Goal: Information Seeking & Learning: Learn about a topic

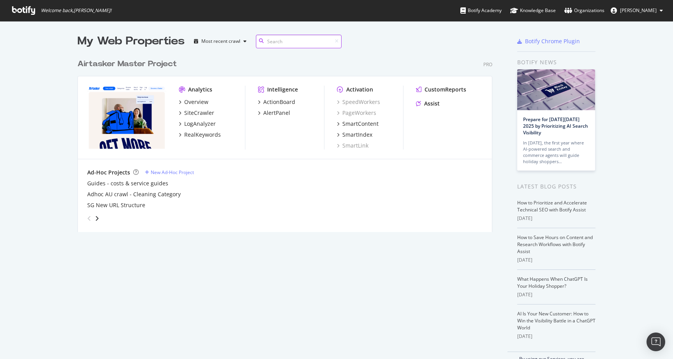
scroll to position [183, 421]
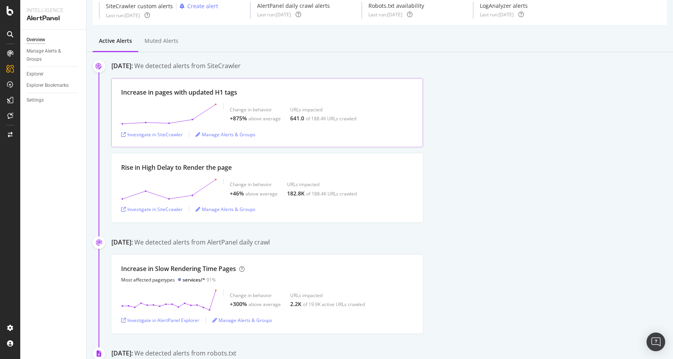
scroll to position [25, 0]
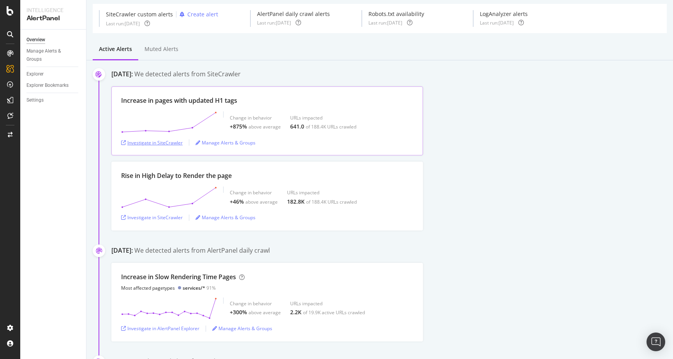
click at [148, 143] on div "Investigate in SiteCrawler" at bounding box center [152, 143] width 62 height 7
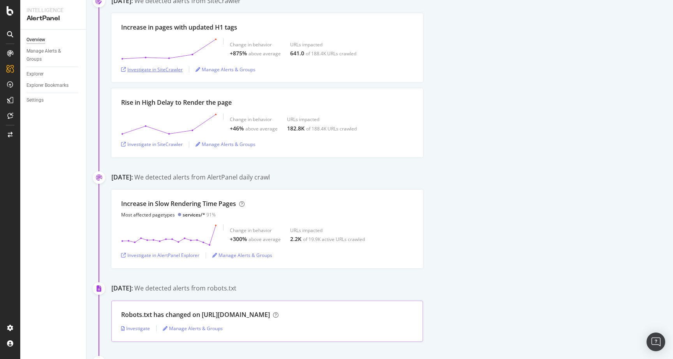
scroll to position [0, 0]
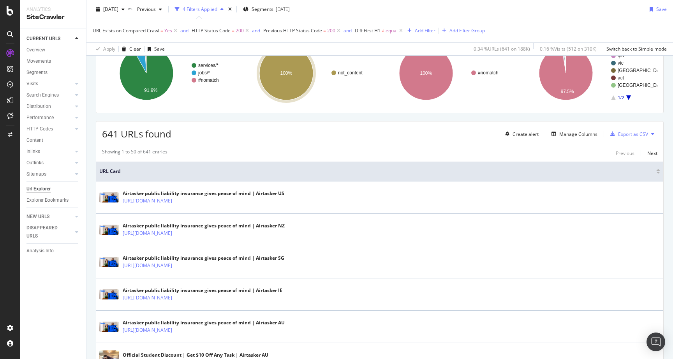
scroll to position [82, 0]
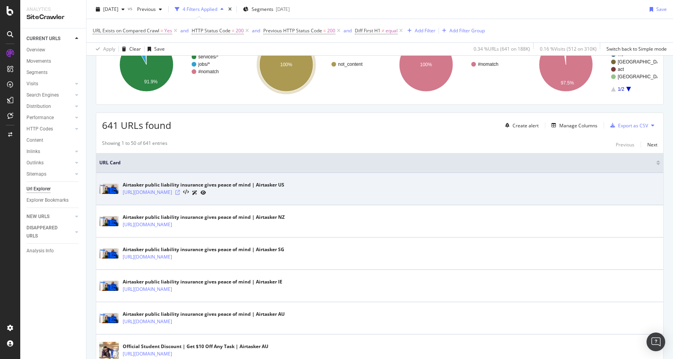
click at [180, 193] on icon at bounding box center [177, 192] width 5 height 5
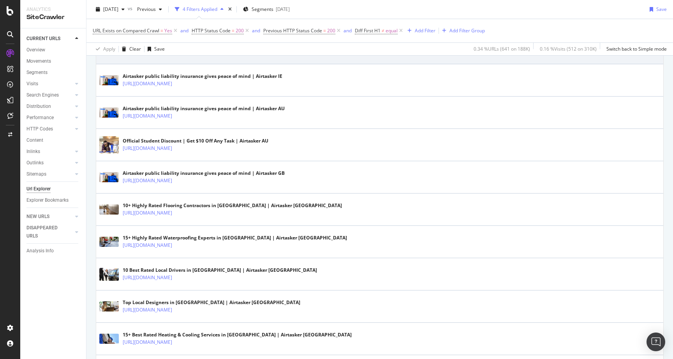
scroll to position [290, 0]
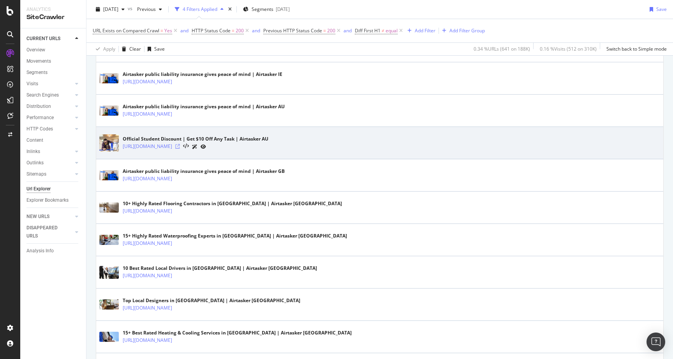
click at [180, 148] on icon at bounding box center [177, 146] width 5 height 5
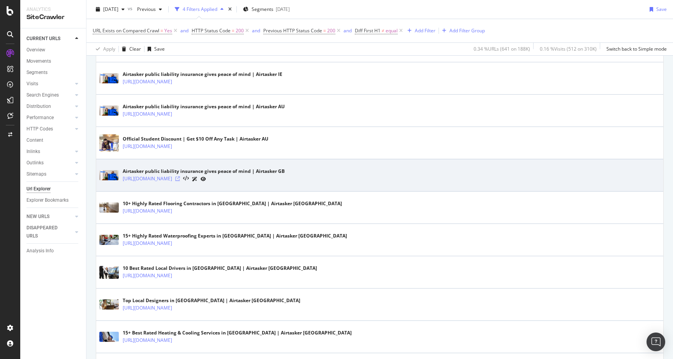
click at [180, 180] on icon at bounding box center [177, 179] width 5 height 5
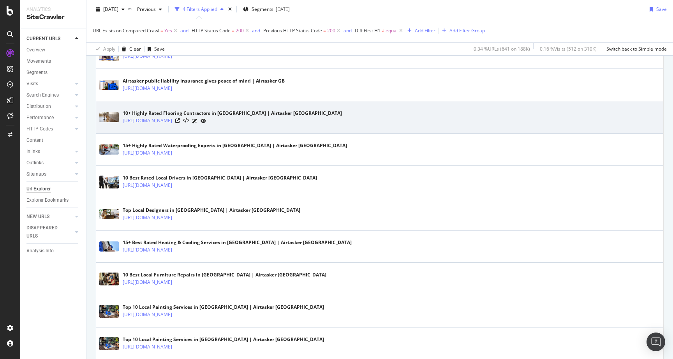
scroll to position [377, 0]
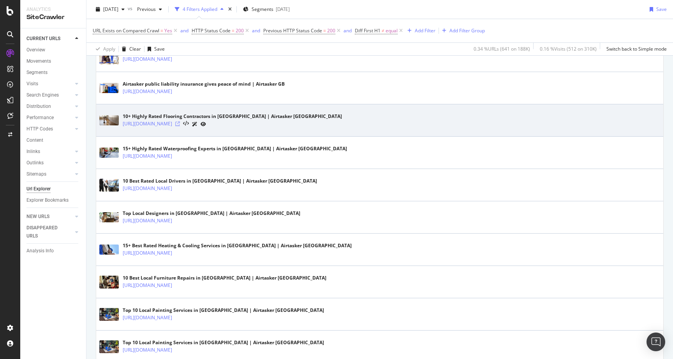
click at [180, 122] on icon at bounding box center [177, 124] width 5 height 5
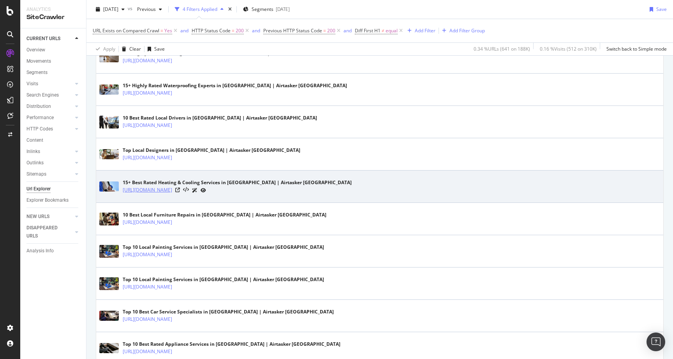
scroll to position [443, 0]
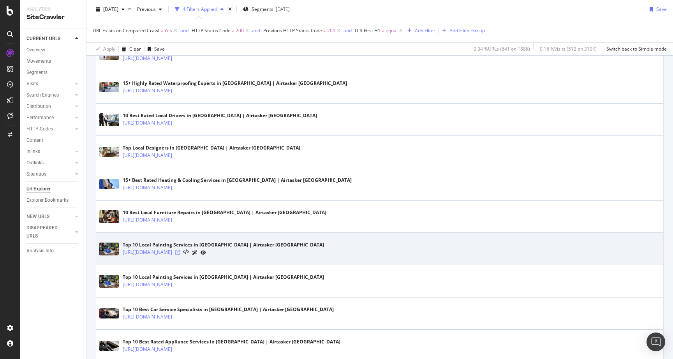
click at [180, 253] on icon at bounding box center [177, 252] width 5 height 5
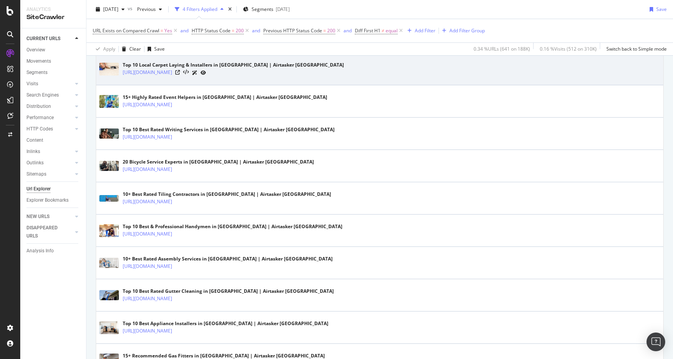
scroll to position [1007, 0]
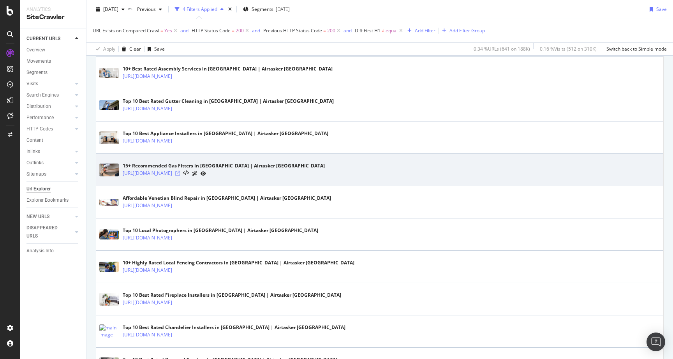
click at [180, 175] on icon at bounding box center [177, 173] width 5 height 5
